Goal: Information Seeking & Learning: Learn about a topic

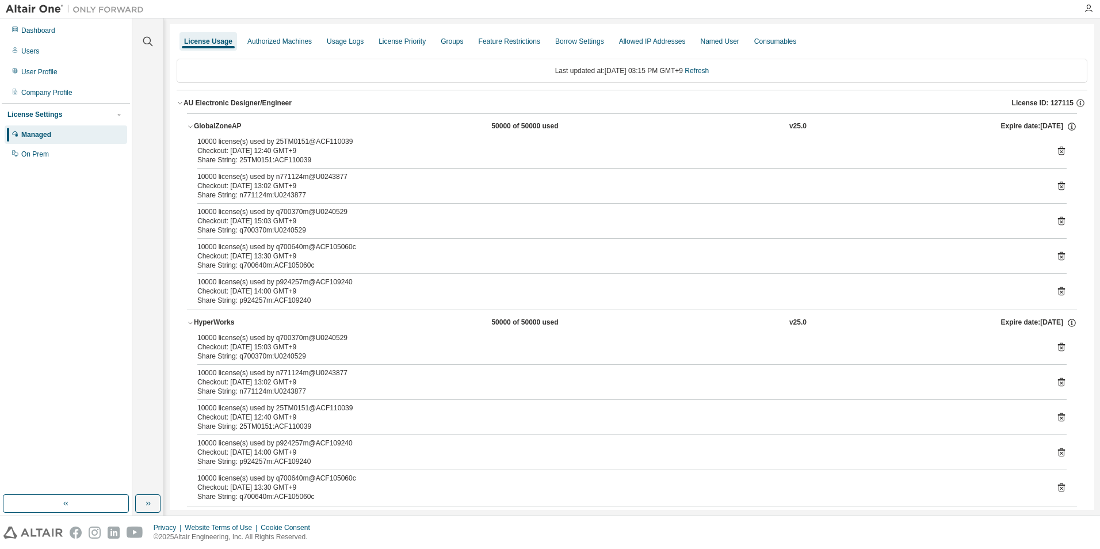
click at [193, 48] on div "License Usage" at bounding box center [208, 41] width 58 height 18
click at [63, 134] on div "Managed" at bounding box center [66, 134] width 123 height 18
click at [48, 159] on div "On Prem" at bounding box center [66, 154] width 123 height 18
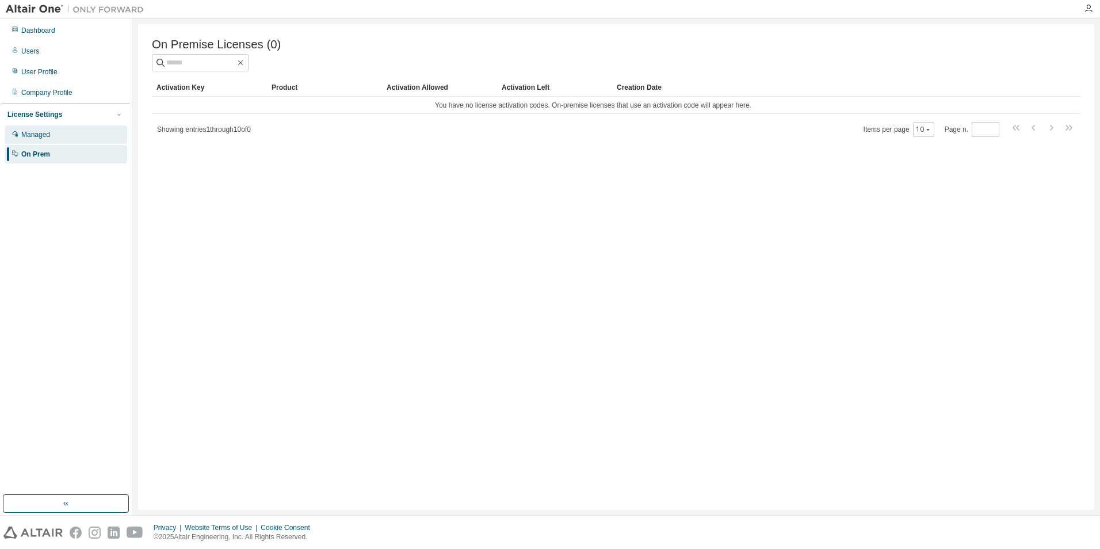
click at [52, 140] on div "Managed" at bounding box center [66, 134] width 123 height 18
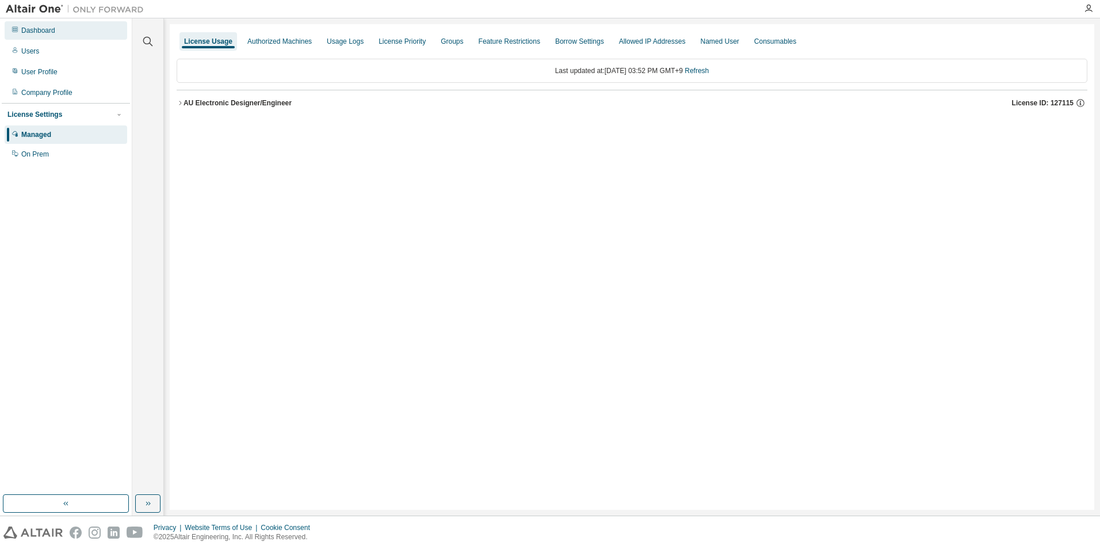
click at [86, 36] on div "Dashboard" at bounding box center [66, 30] width 123 height 18
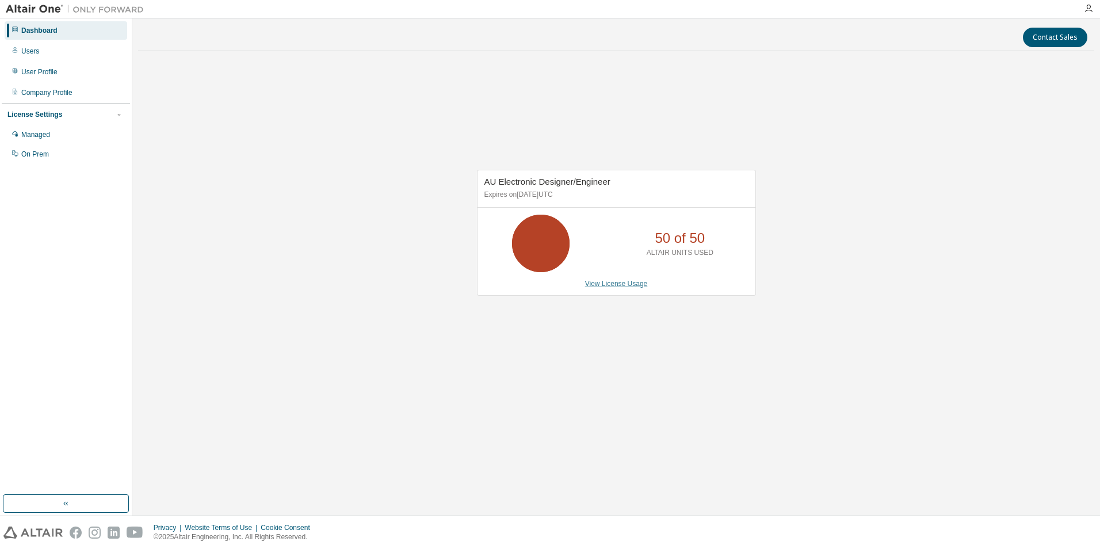
click at [601, 285] on link "View License Usage" at bounding box center [616, 284] width 63 height 8
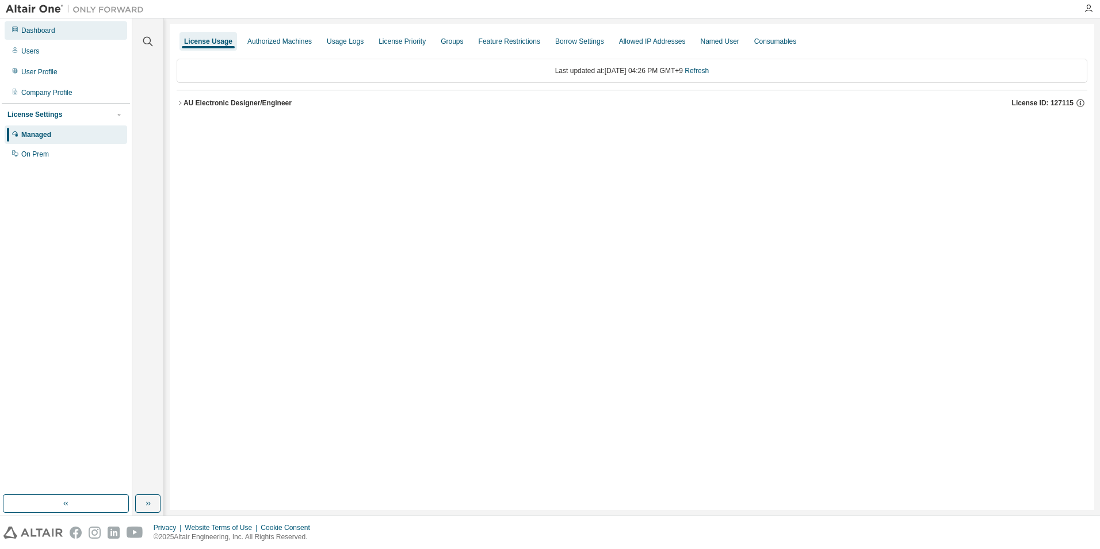
click at [49, 35] on div "Dashboard" at bounding box center [66, 30] width 123 height 18
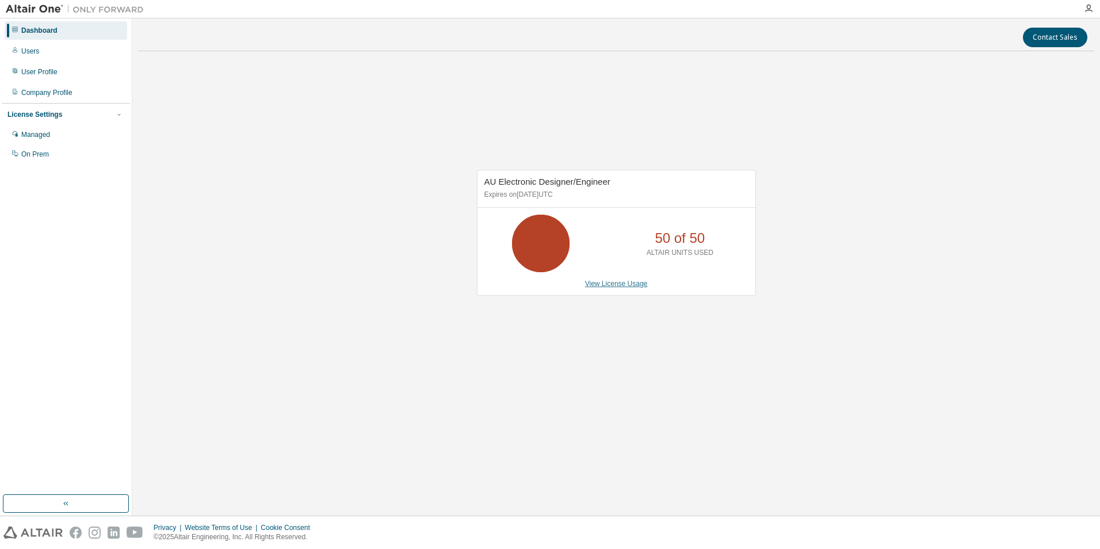
click at [606, 282] on link "View License Usage" at bounding box center [616, 284] width 63 height 8
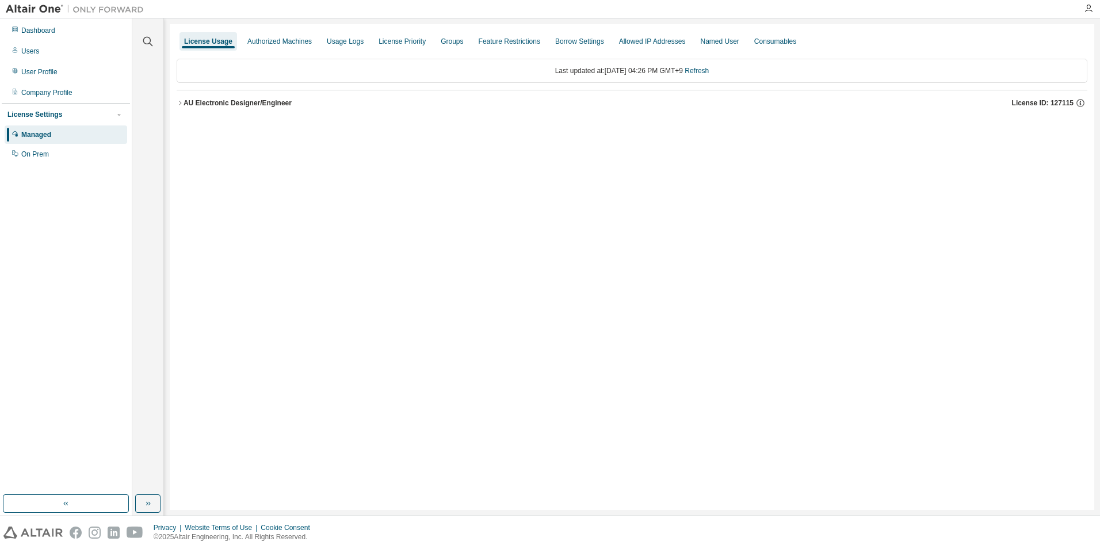
click at [85, 137] on div "Managed" at bounding box center [66, 134] width 123 height 18
click at [88, 115] on div "License Settings" at bounding box center [65, 114] width 117 height 10
click at [740, 251] on div "License Usage Authorized Machines Usage Logs License Priority Groups Feature Re…" at bounding box center [632, 266] width 924 height 485
